Goal: Navigation & Orientation: Find specific page/section

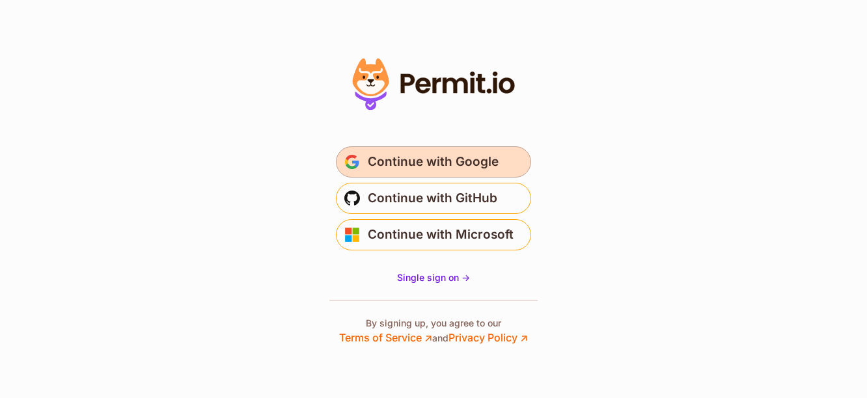
click at [388, 162] on span "Continue with Google" at bounding box center [433, 162] width 131 height 21
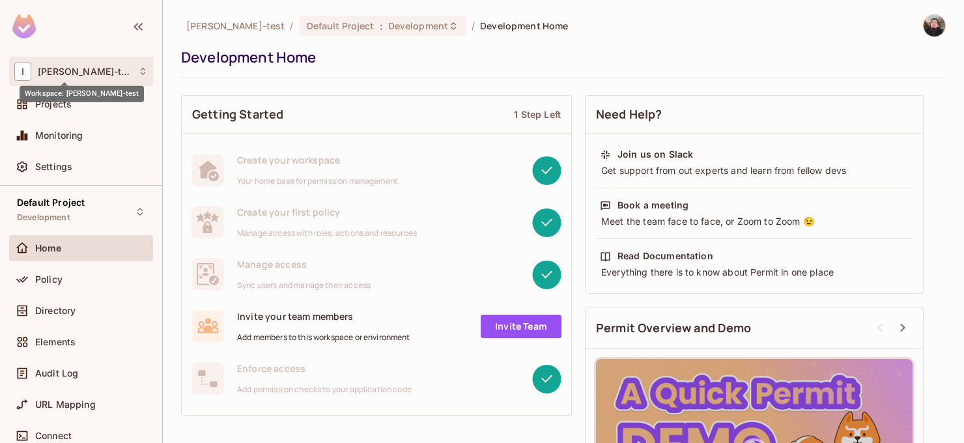
click at [68, 73] on span "[PERSON_NAME]-test" at bounding box center [85, 71] width 94 height 10
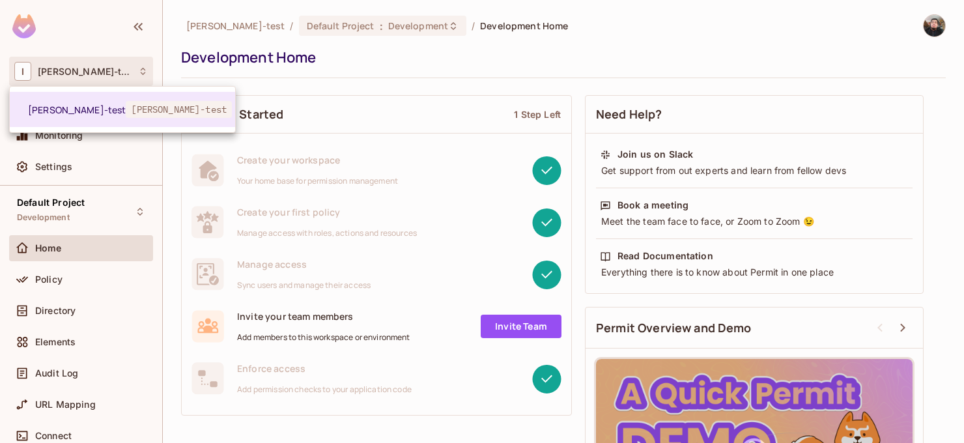
drag, startPoint x: 70, startPoint y: 243, endPoint x: 63, endPoint y: 245, distance: 8.2
click at [70, 243] on div at bounding box center [482, 221] width 964 height 443
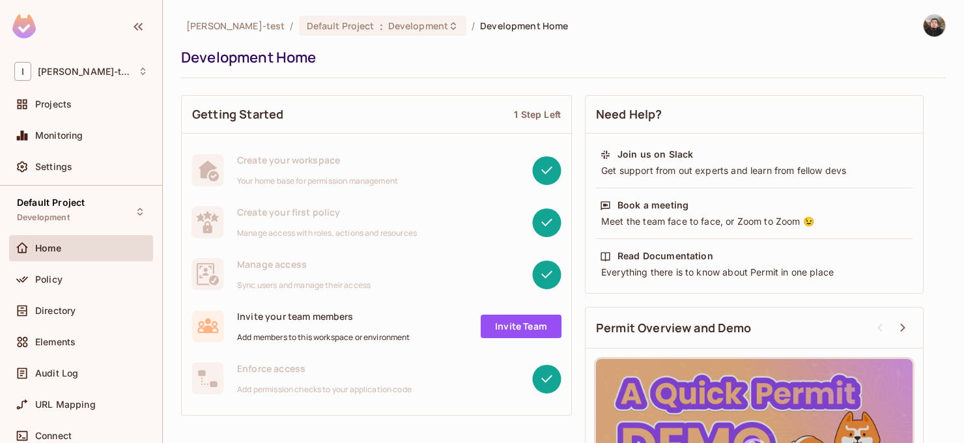
click at [44, 248] on span "Home" at bounding box center [48, 248] width 27 height 10
click at [63, 278] on div "Policy" at bounding box center [91, 279] width 113 height 10
